Goal: Task Accomplishment & Management: Use online tool/utility

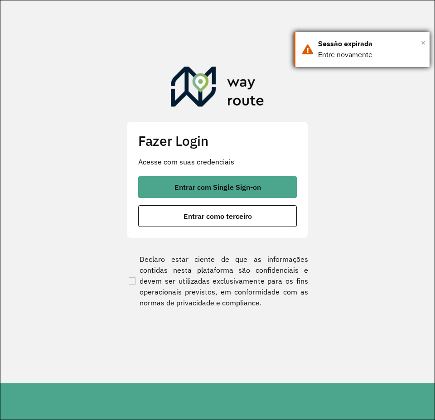
click at [424, 43] on span "×" at bounding box center [422, 43] width 5 height 14
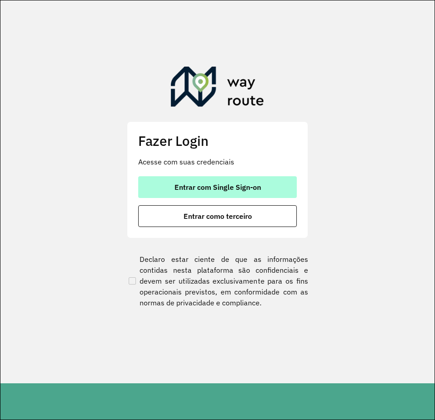
click at [254, 184] on span "Entrar com Single Sign-on" at bounding box center [217, 186] width 86 height 7
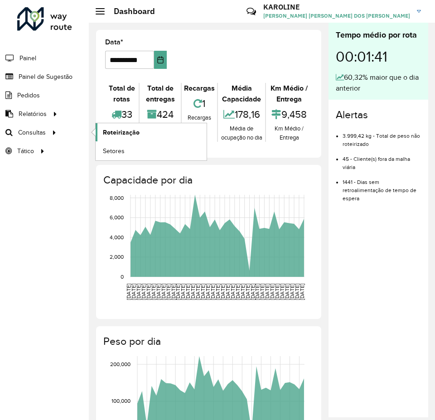
click at [118, 129] on span "Roteirização" at bounding box center [121, 133] width 37 height 10
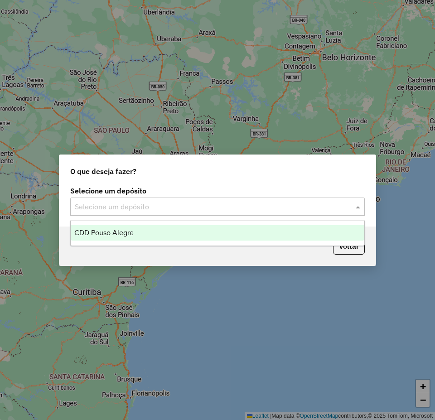
click at [217, 212] on div "Selecione um depósito" at bounding box center [217, 206] width 294 height 18
click at [199, 238] on div "CDD Pouso Alegre" at bounding box center [217, 232] width 293 height 15
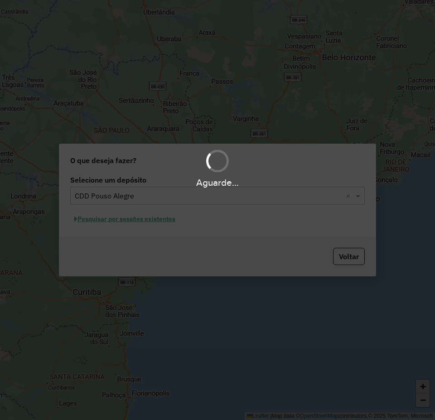
click at [158, 223] on div "Aguarde..." at bounding box center [217, 210] width 435 height 420
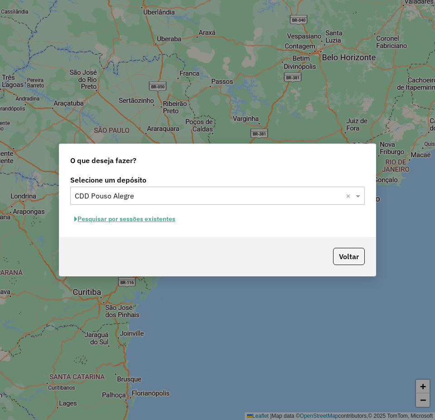
click at [160, 219] on button "Pesquisar por sessões existentes" at bounding box center [124, 219] width 109 height 14
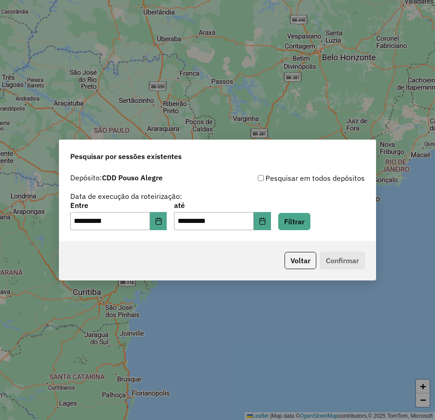
click at [344, 257] on p-footer "Voltar Confirmar" at bounding box center [323, 260] width 84 height 17
click at [305, 220] on button "Filtrar" at bounding box center [294, 221] width 32 height 17
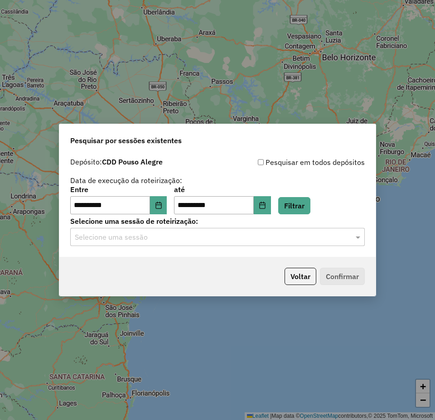
click at [217, 238] on div "Selecione uma sessão" at bounding box center [217, 237] width 294 height 18
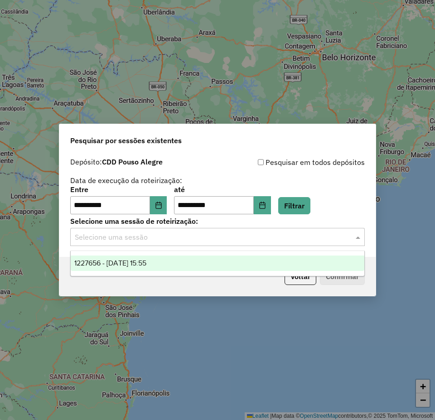
click at [218, 241] on input "text" at bounding box center [208, 237] width 267 height 11
drag, startPoint x: 168, startPoint y: 261, endPoint x: 353, endPoint y: 294, distance: 187.6
click at [170, 263] on div "1227656 - 11/08/2025 15:55" at bounding box center [217, 262] width 293 height 15
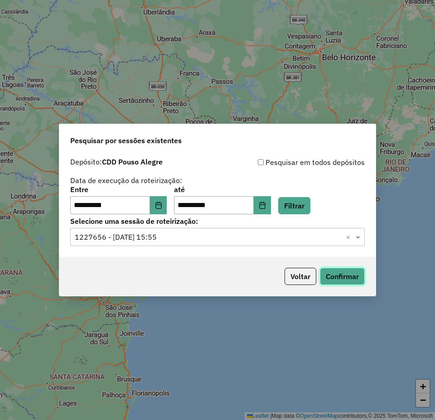
click at [340, 273] on button "Confirmar" at bounding box center [342, 275] width 45 height 17
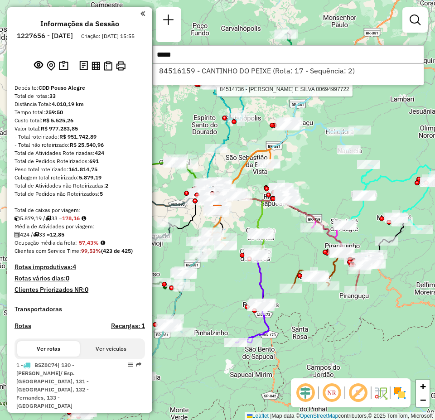
type input "*****"
click at [218, 77] on div "84516159 - CANTINHO DO PEIXE (Rota: 17 - Sequência: 2)" at bounding box center [288, 74] width 272 height 22
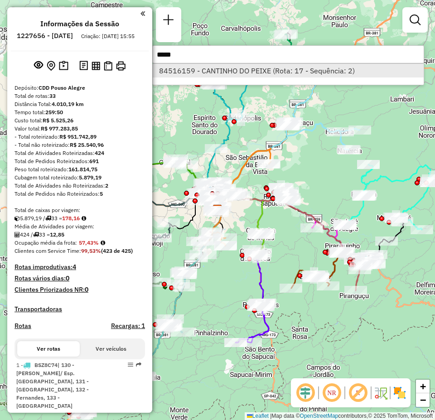
click at [228, 73] on li "84516159 - CANTINHO DO PEIXE (Rota: 17 - Sequência: 2)" at bounding box center [288, 71] width 271 height 14
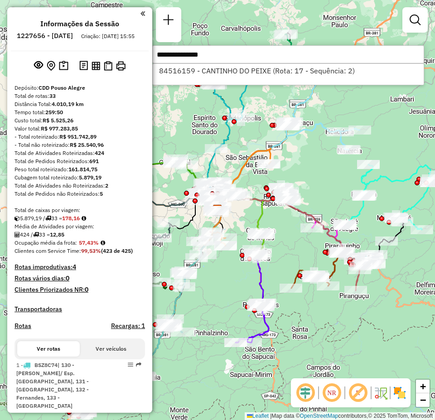
select select "**********"
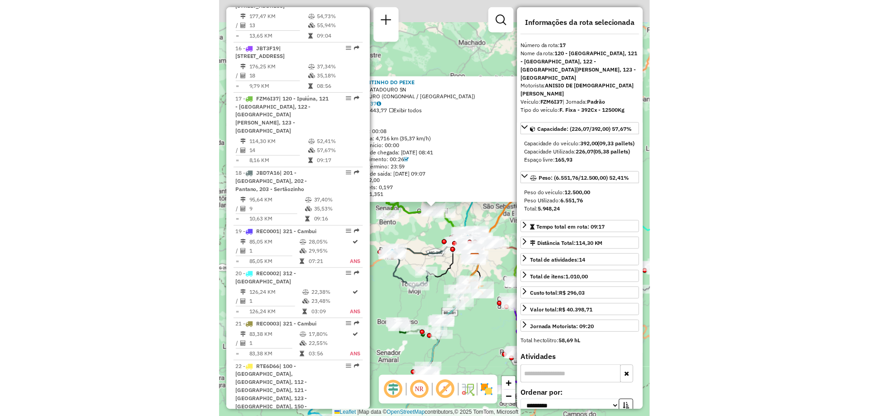
scroll to position [1244, 0]
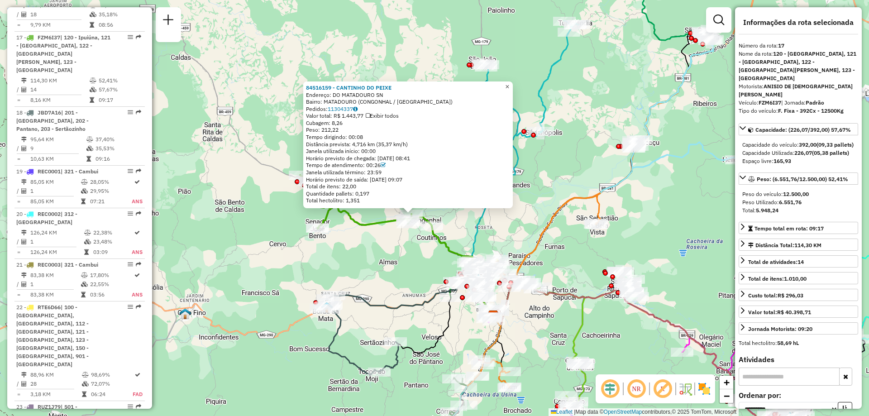
click at [434, 83] on span "×" at bounding box center [507, 87] width 4 height 8
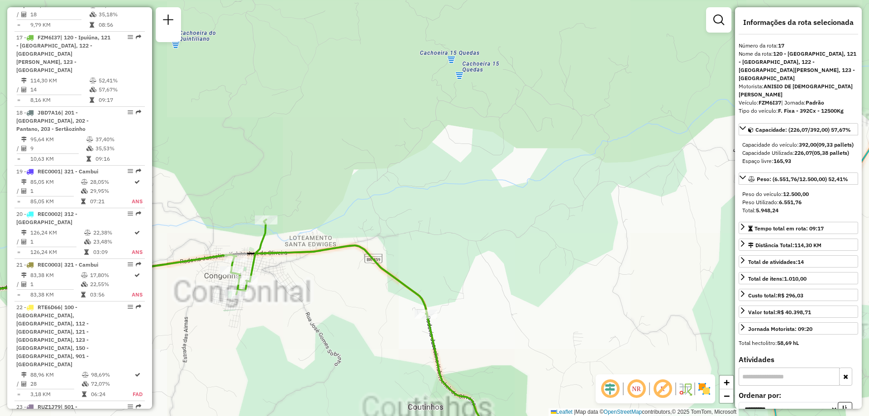
drag, startPoint x: 448, startPoint y: 229, endPoint x: 390, endPoint y: 233, distance: 58.0
click at [434, 215] on div "Janela de atendimento Grade de atendimento Capacidade Transportadoras Veículos …" at bounding box center [434, 208] width 869 height 416
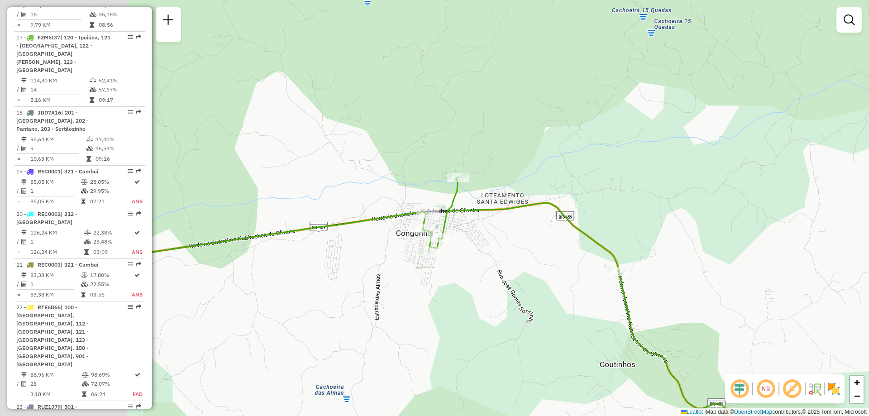
drag, startPoint x: 387, startPoint y: 236, endPoint x: 572, endPoint y: 194, distance: 189.9
click at [434, 194] on div "Janela de atendimento Grade de atendimento Capacidade Transportadoras Veículos …" at bounding box center [434, 208] width 869 height 416
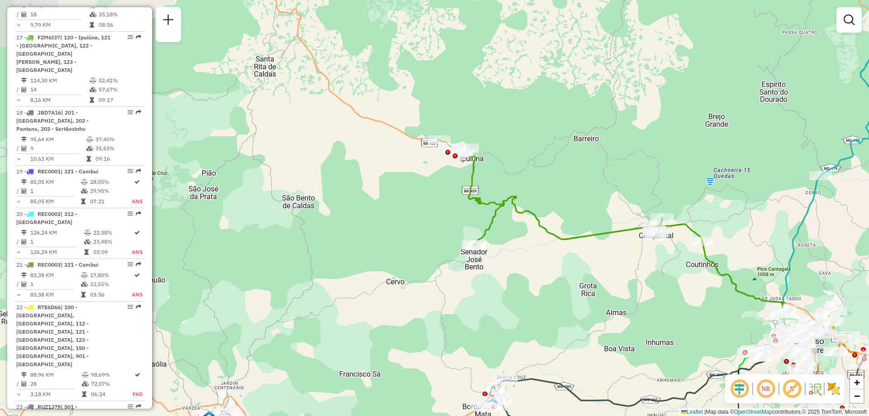
drag, startPoint x: 532, startPoint y: 191, endPoint x: 692, endPoint y: 262, distance: 175.3
click at [434, 262] on div "Janela de atendimento Grade de atendimento Capacidade Transportadoras Veículos …" at bounding box center [434, 208] width 869 height 416
